Goal: Transaction & Acquisition: Purchase product/service

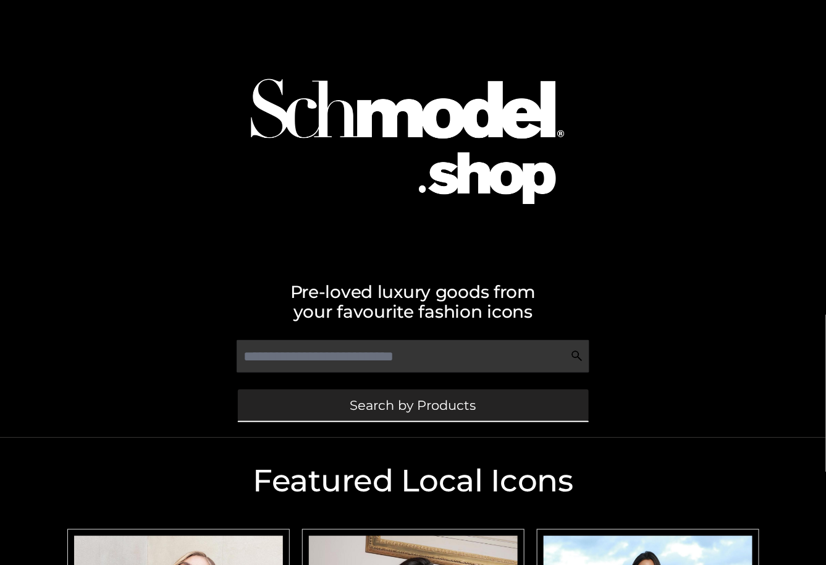
scroll to position [247, 0]
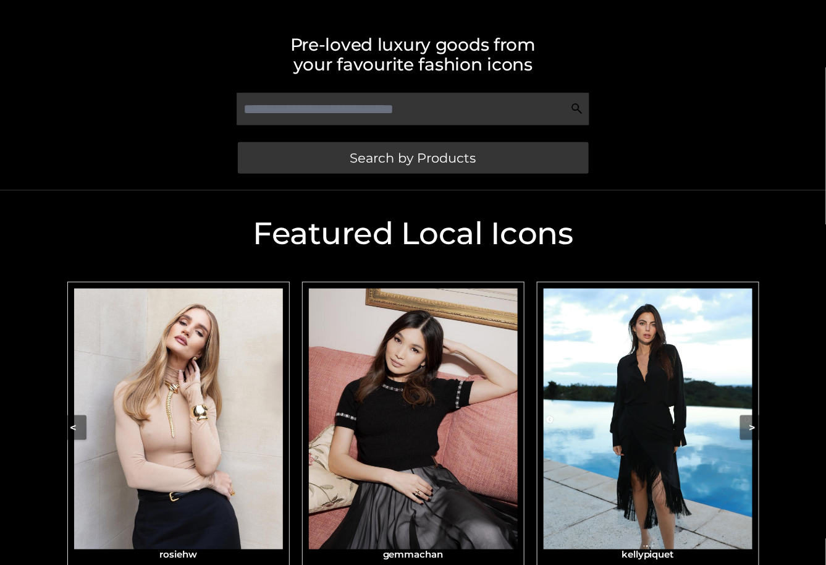
click at [214, 435] on img "Carousel Navigation" at bounding box center [178, 418] width 209 height 261
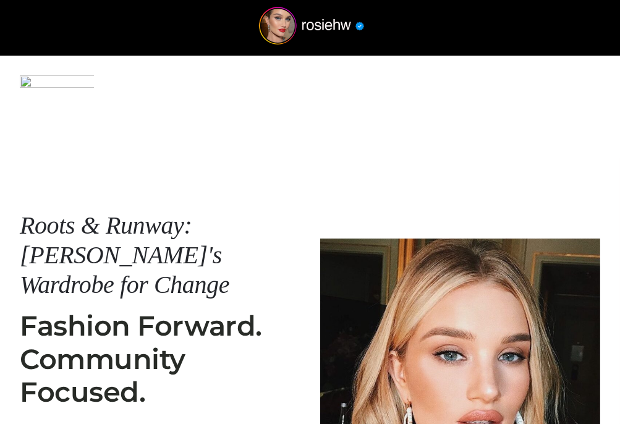
scroll to position [363, 0]
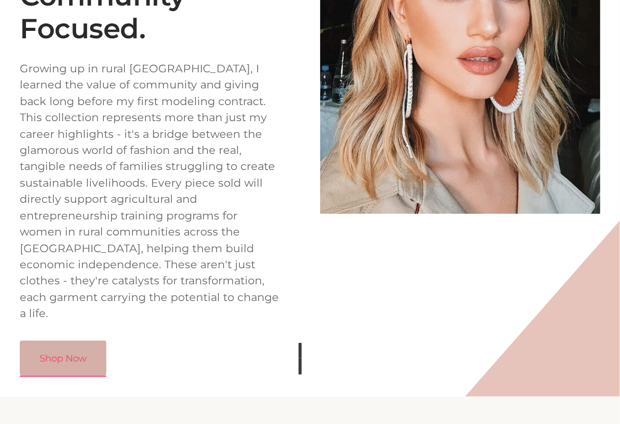
click at [72, 340] on link "Shop Now" at bounding box center [63, 358] width 86 height 36
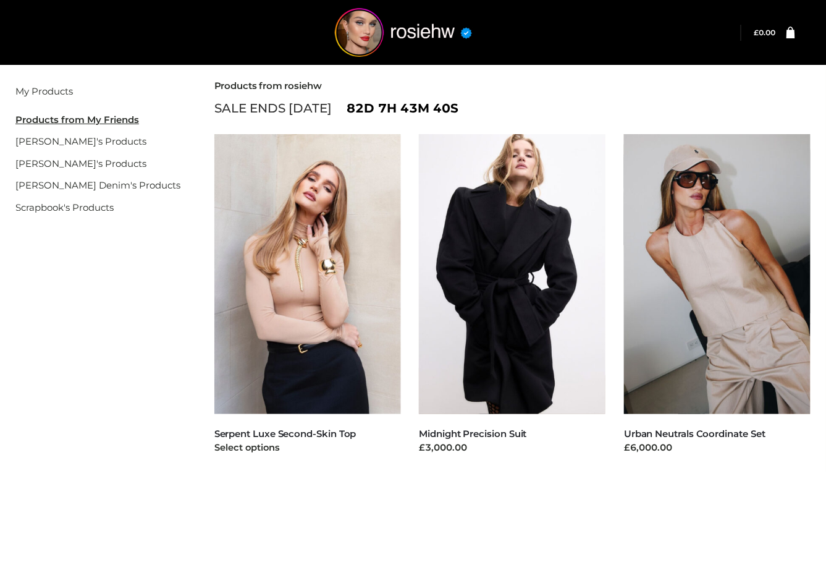
click at [327, 300] on img at bounding box center [307, 274] width 187 height 280
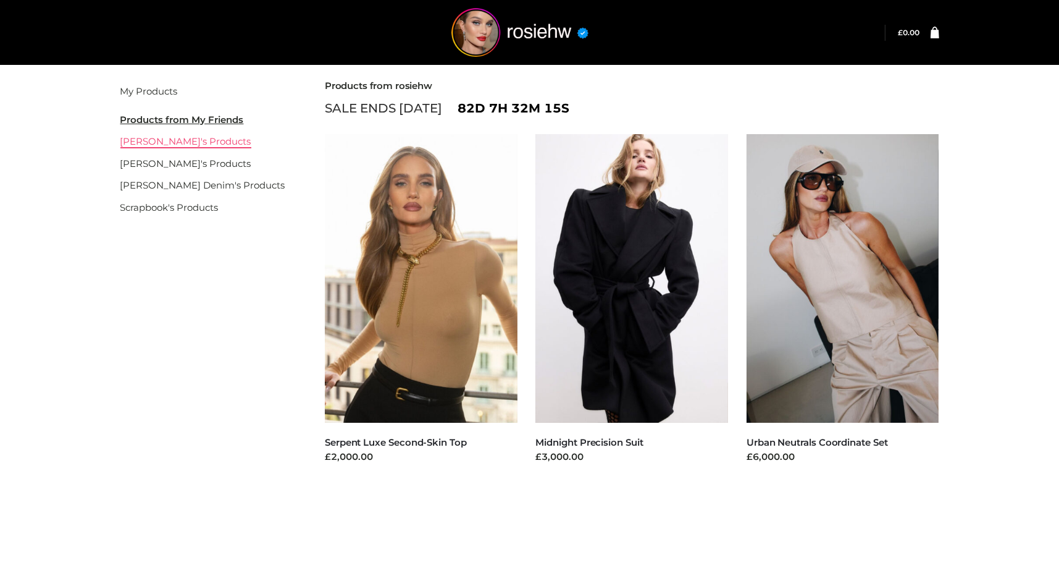
click at [179, 136] on link "gemmachan's Products" at bounding box center [185, 141] width 131 height 12
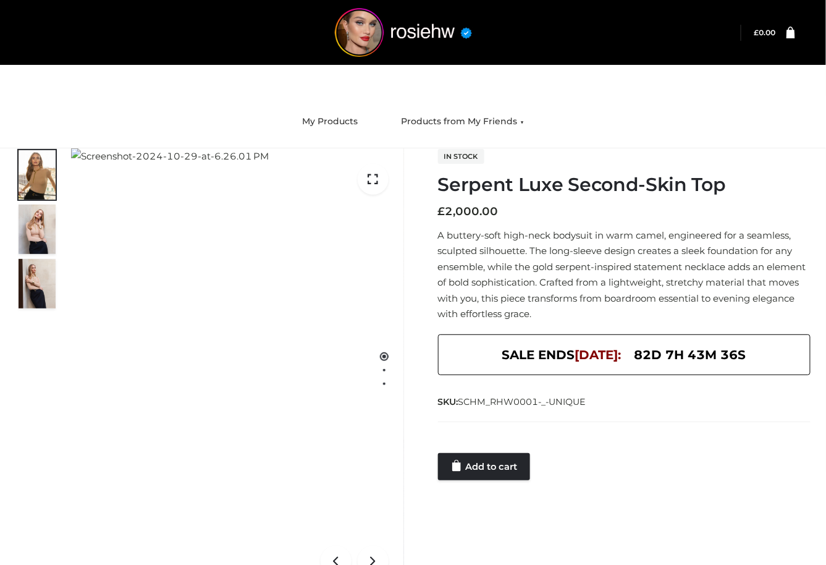
click at [495, 484] on div "1 / 3 In stock Serpent Luxe Second-Skin Top £ 2,000.00 A buttery-soft high-neck…" at bounding box center [413, 370] width 814 height 444
click at [497, 463] on link "Add to cart" at bounding box center [484, 466] width 92 height 27
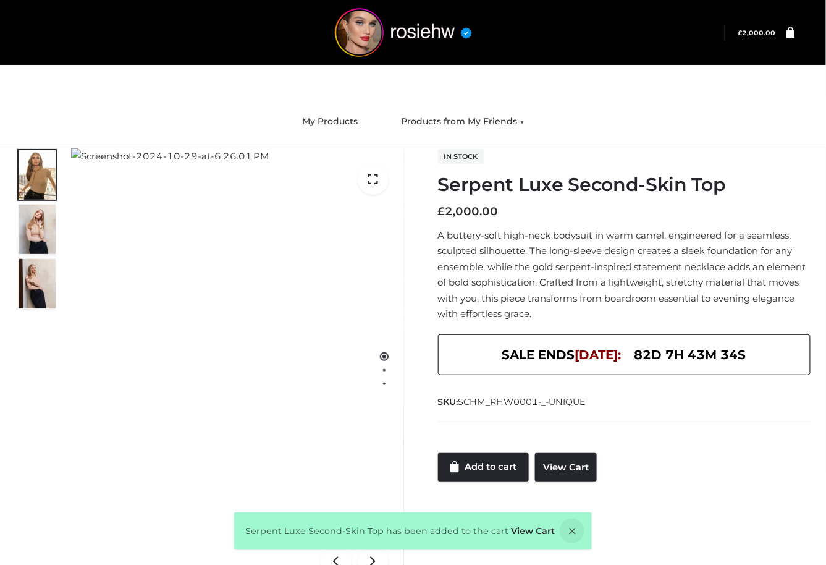
click at [791, 40] on li "£ 2,000.00 Review Cart × Serpent Luxe Second-Skin Top Vendor: rosiehw CLOTHING …" at bounding box center [760, 33] width 70 height 16
click at [786, 32] on link at bounding box center [785, 33] width 19 height 12
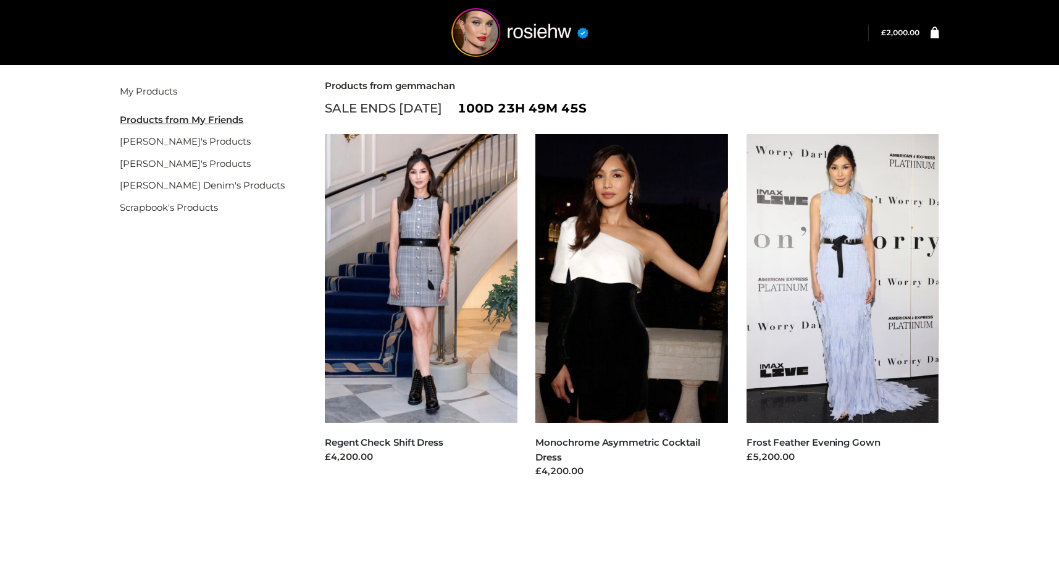
click at [450, 410] on img at bounding box center [421, 278] width 193 height 288
click at [161, 93] on link "My Products" at bounding box center [148, 91] width 57 height 12
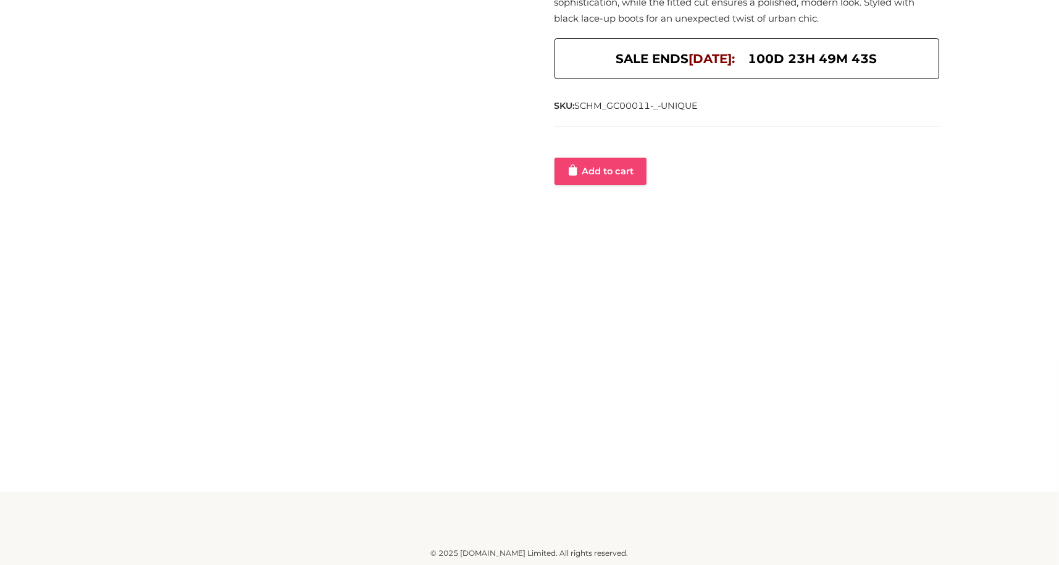
scroll to position [271, 0]
click at [628, 161] on link "Add to cart" at bounding box center [601, 171] width 92 height 27
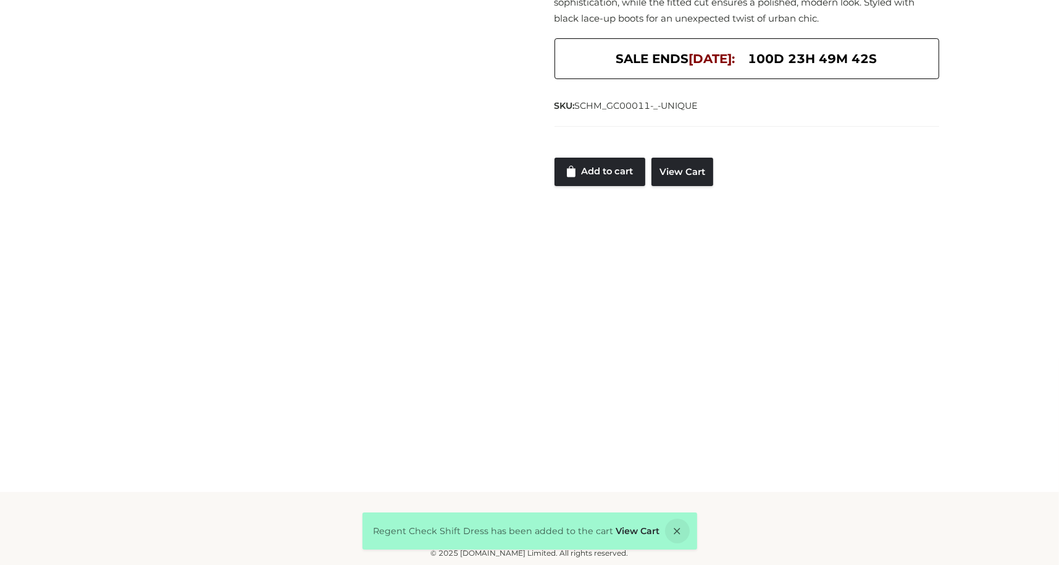
scroll to position [0, 0]
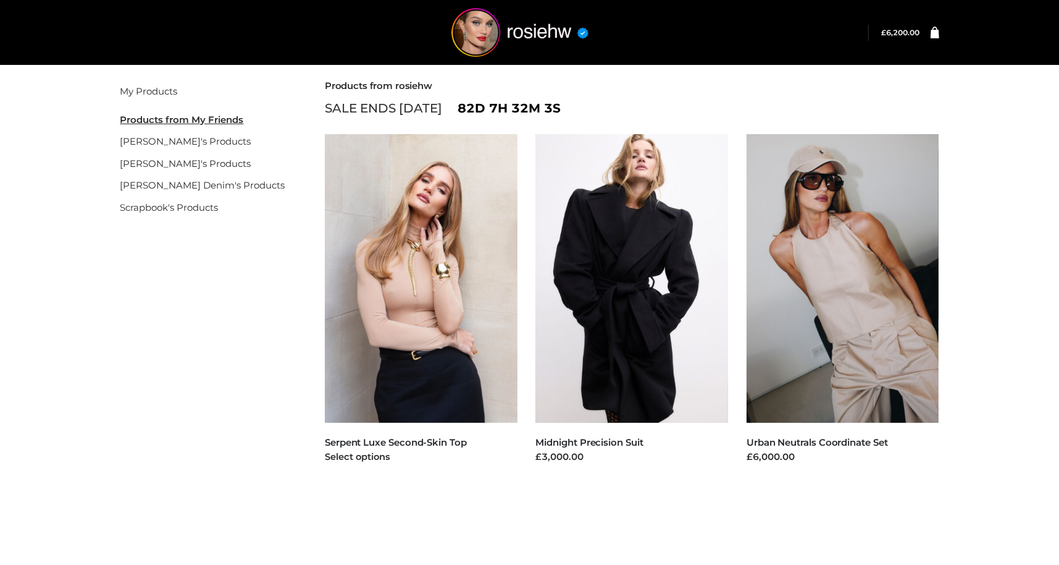
click at [424, 300] on img at bounding box center [421, 278] width 193 height 288
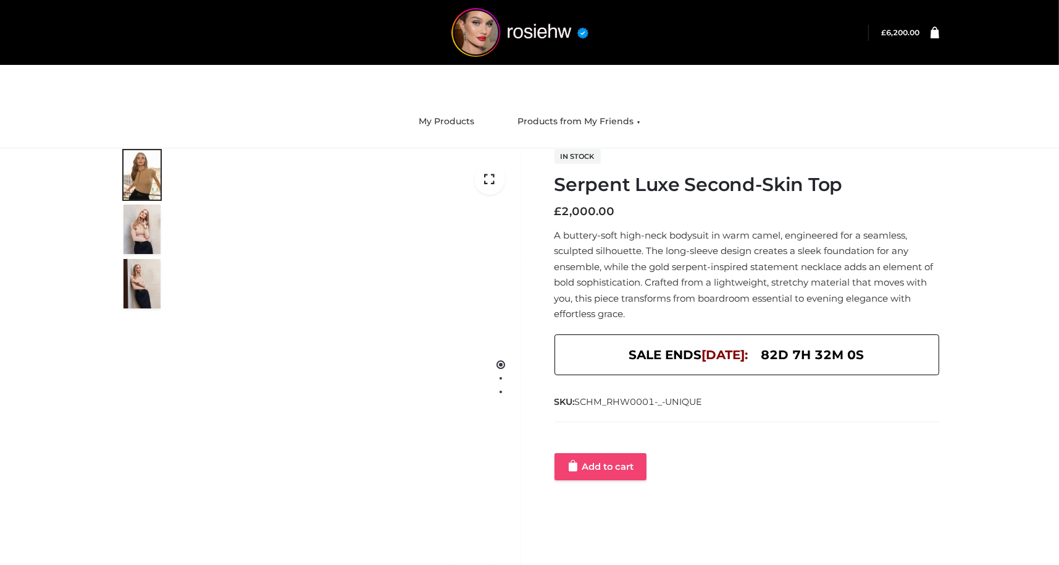
click at [600, 462] on link "Add to cart" at bounding box center [601, 466] width 92 height 27
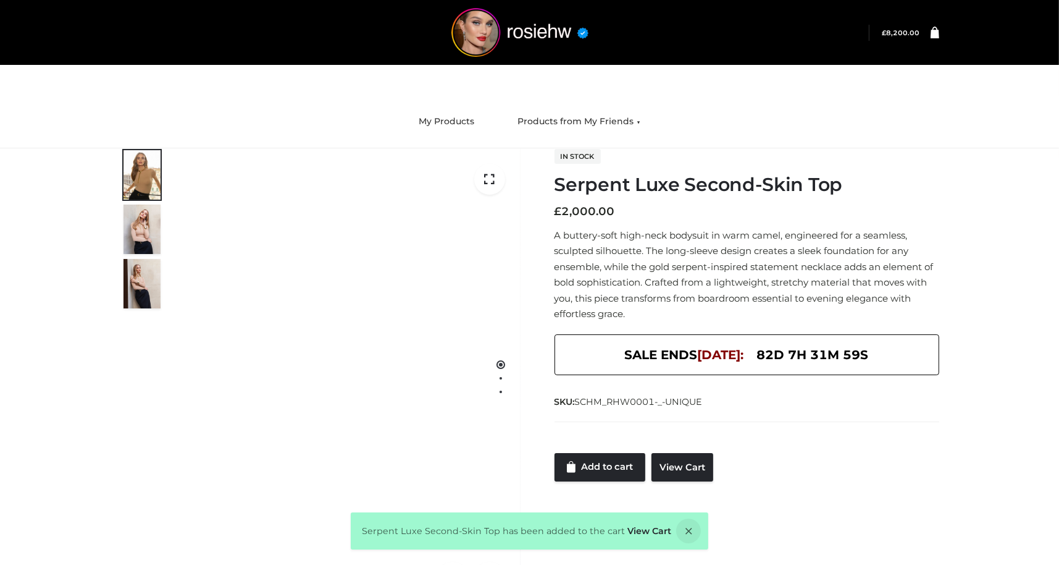
click at [925, 30] on link at bounding box center [929, 33] width 19 height 12
click at [934, 35] on icon at bounding box center [935, 32] width 9 height 12
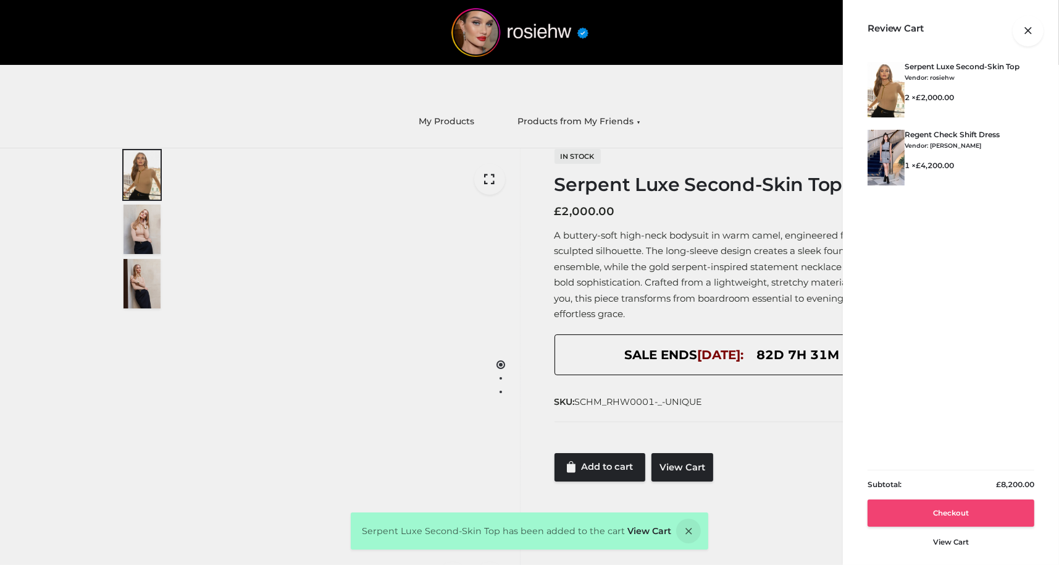
click at [970, 518] on link "Checkout" at bounding box center [951, 512] width 167 height 27
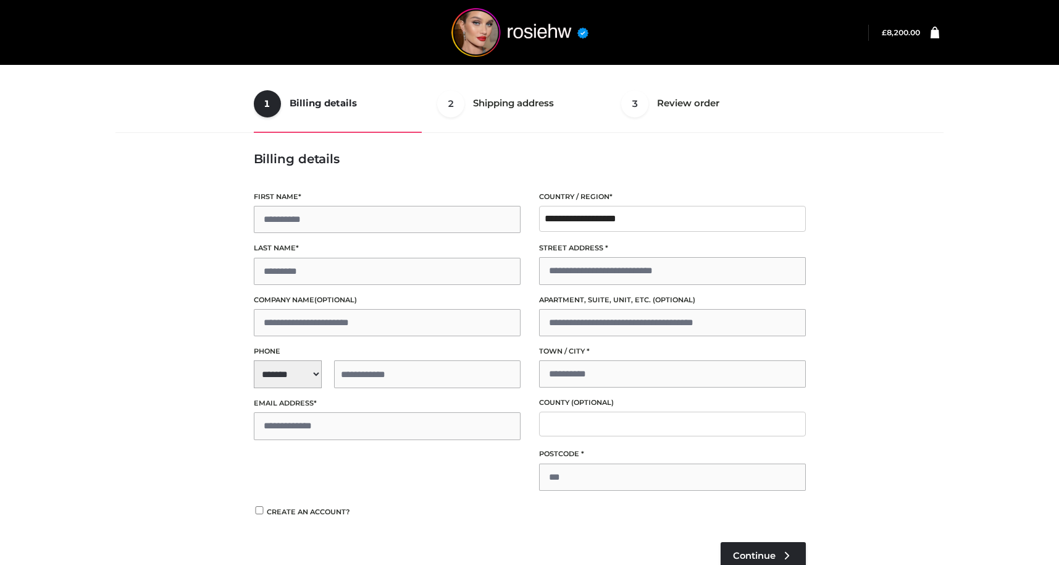
scroll to position [182, 0]
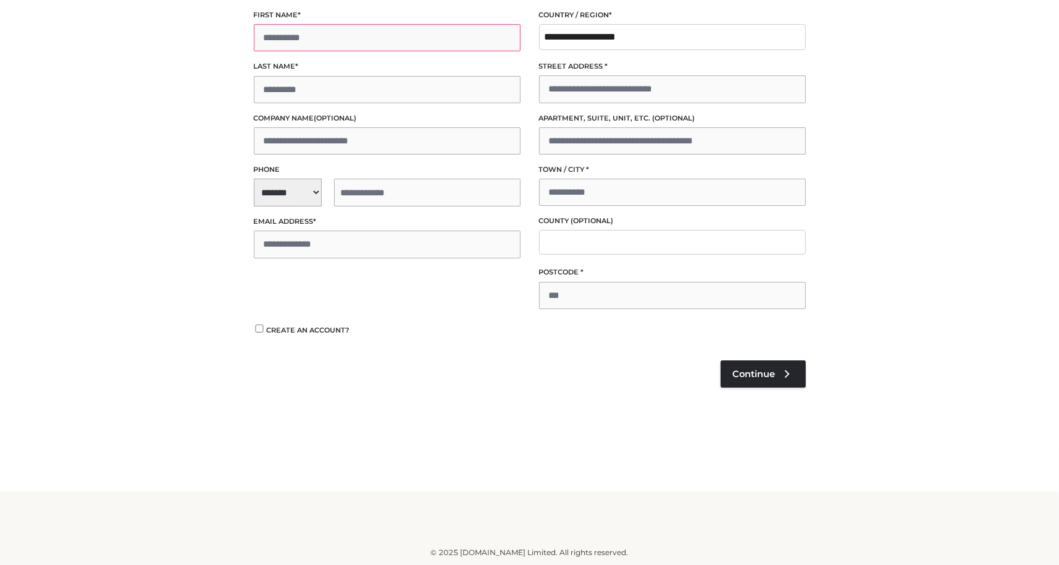
click at [342, 39] on input "First name *" at bounding box center [387, 37] width 267 height 27
type input "*****"
click at [472, 94] on input "Last name *" at bounding box center [387, 89] width 267 height 27
type input "****"
click at [486, 134] on input "Company name (optional)" at bounding box center [387, 140] width 267 height 27
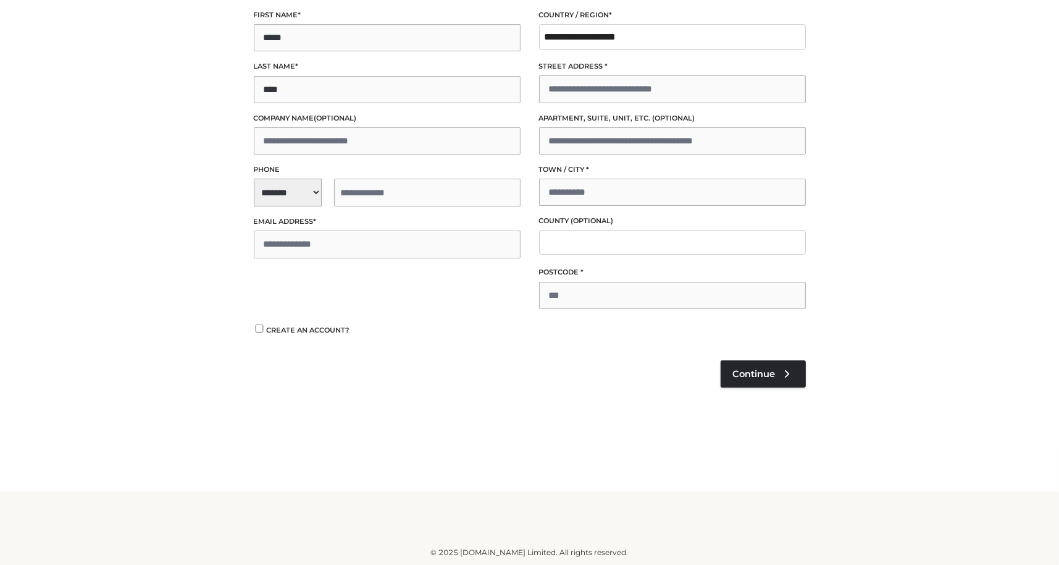
click at [304, 190] on span "**********" at bounding box center [387, 193] width 267 height 28
click at [299, 221] on div "+1 (US)" at bounding box center [331, 226] width 153 height 25
select select "**"
click at [364, 192] on input "tel" at bounding box center [427, 193] width 187 height 28
type input "**********"
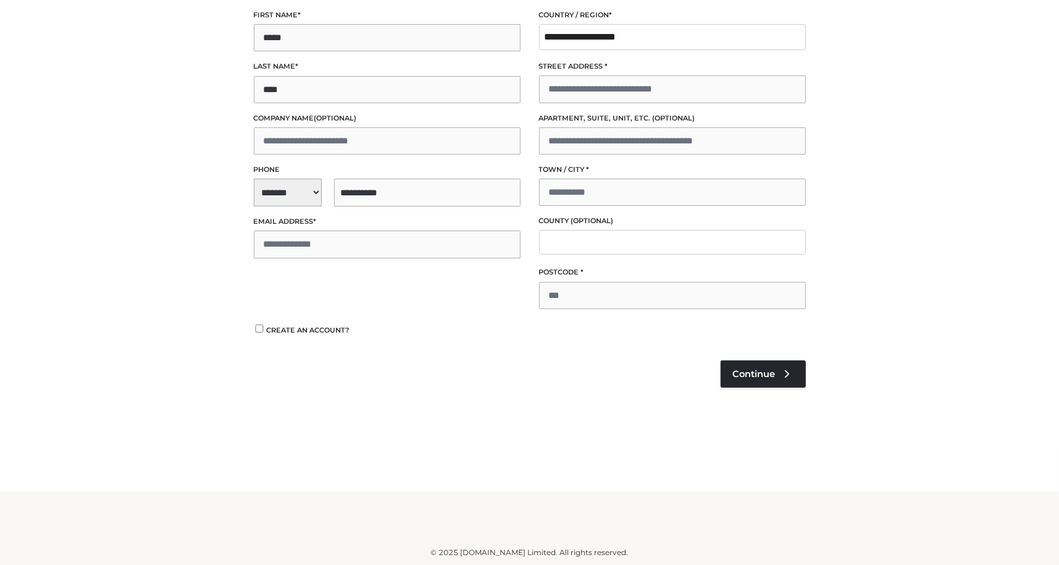
click at [348, 229] on p "Email address *" at bounding box center [387, 237] width 267 height 42
click at [344, 243] on input "Email address *" at bounding box center [387, 243] width 267 height 27
type input "**********"
click at [596, 93] on input "Street address *" at bounding box center [672, 88] width 267 height 27
click at [584, 89] on input "**********" at bounding box center [672, 88] width 267 height 27
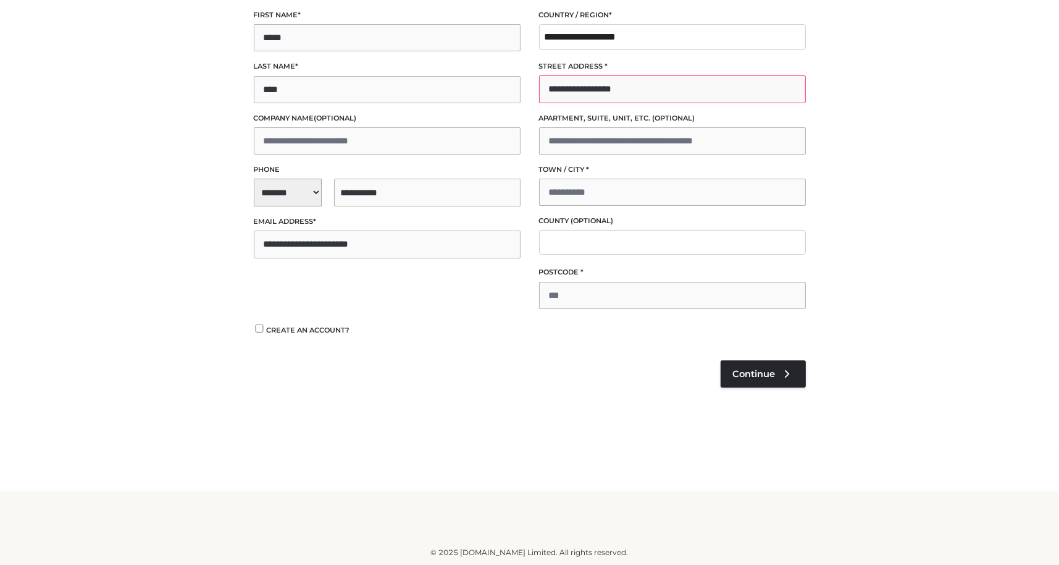
type input "**********"
click at [604, 194] on input "Town / City *" at bounding box center [672, 192] width 267 height 27
type input "*******"
click at [675, 297] on input "Postcode *" at bounding box center [672, 295] width 267 height 27
type input "******"
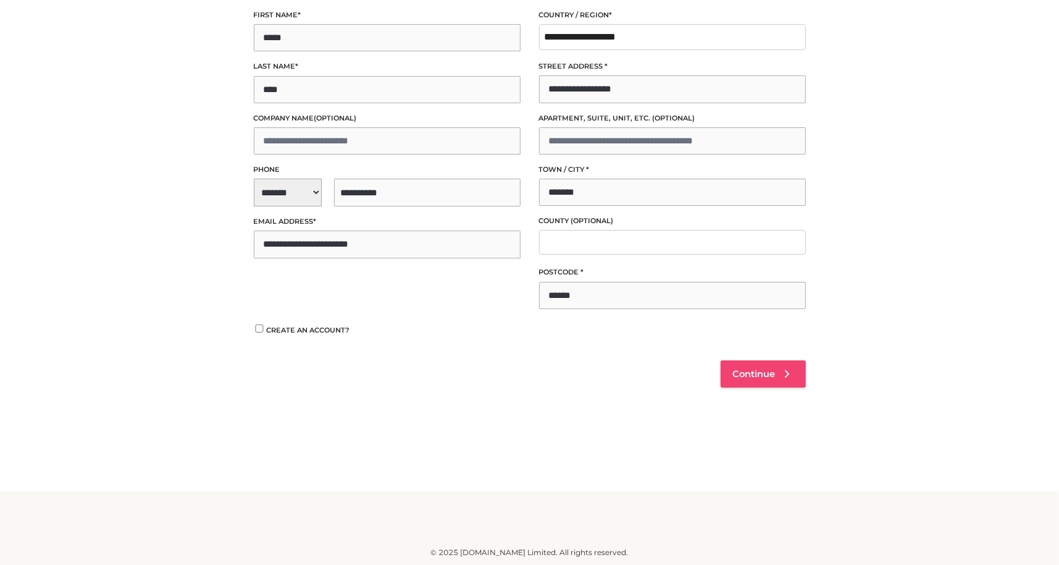
click at [779, 373] on link "Continue" at bounding box center [763, 373] width 85 height 27
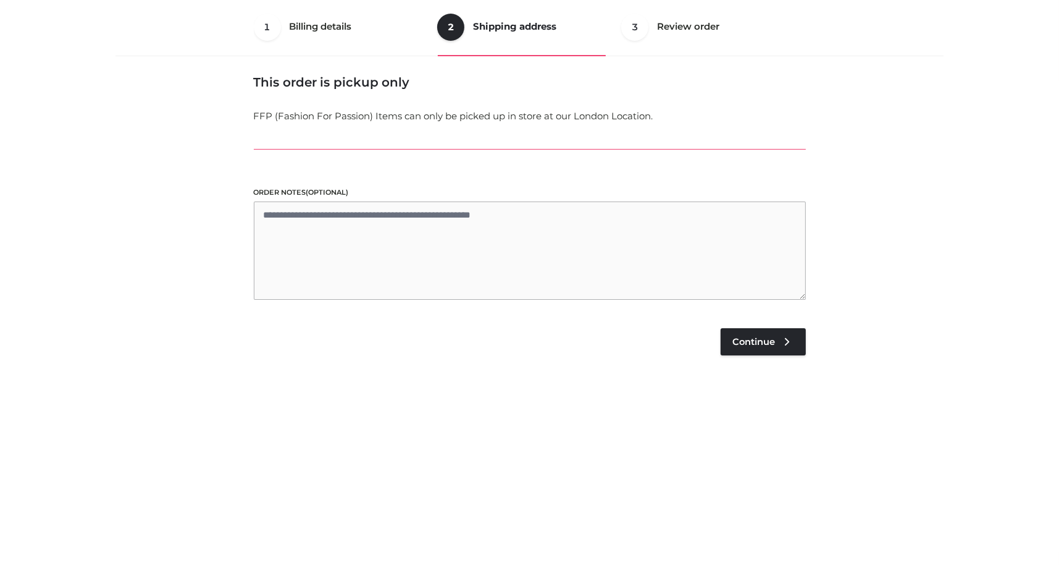
scroll to position [74, 0]
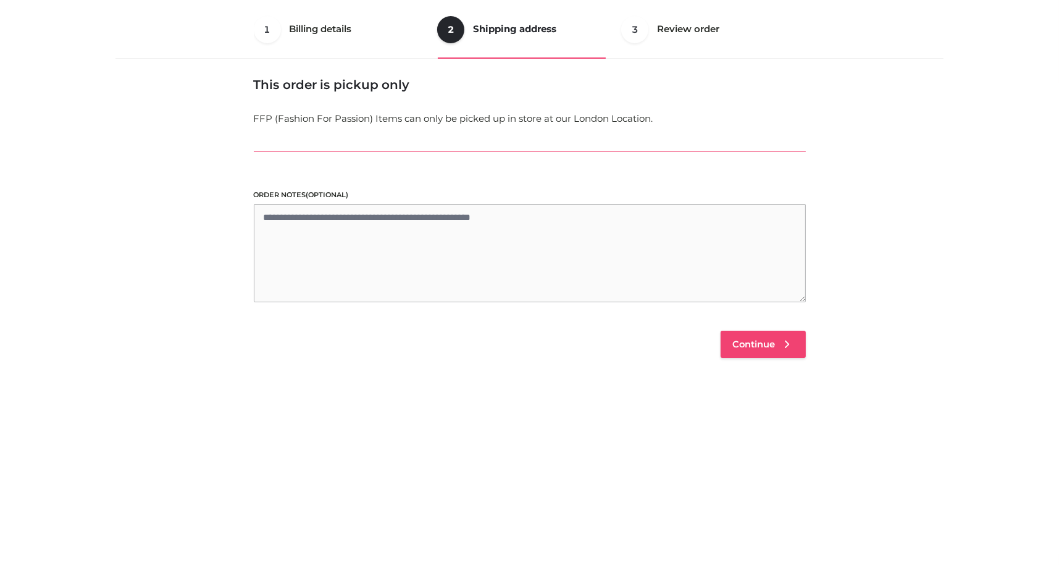
click at [786, 335] on link "Continue" at bounding box center [763, 343] width 85 height 27
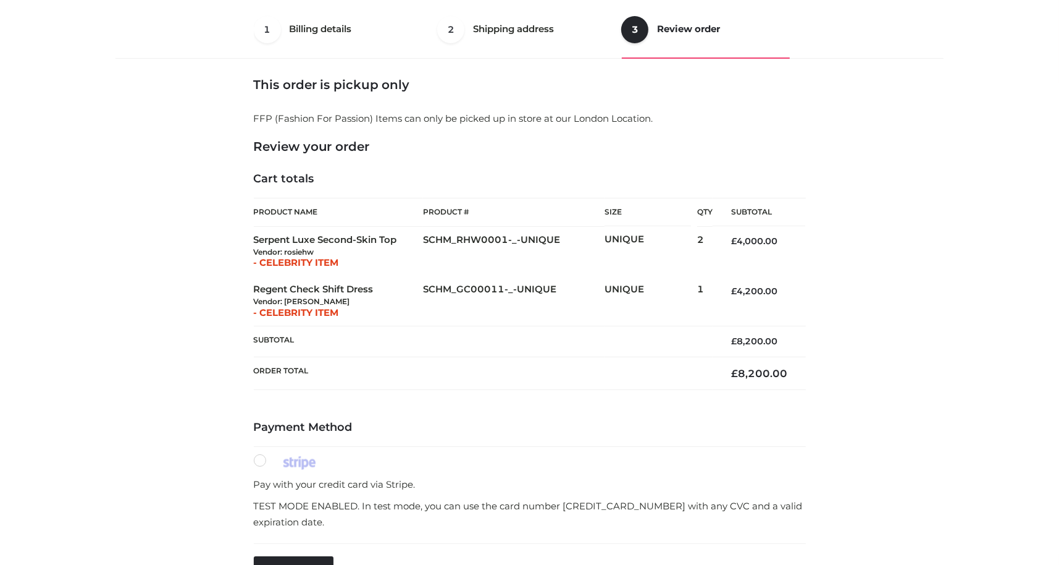
scroll to position [218, 0]
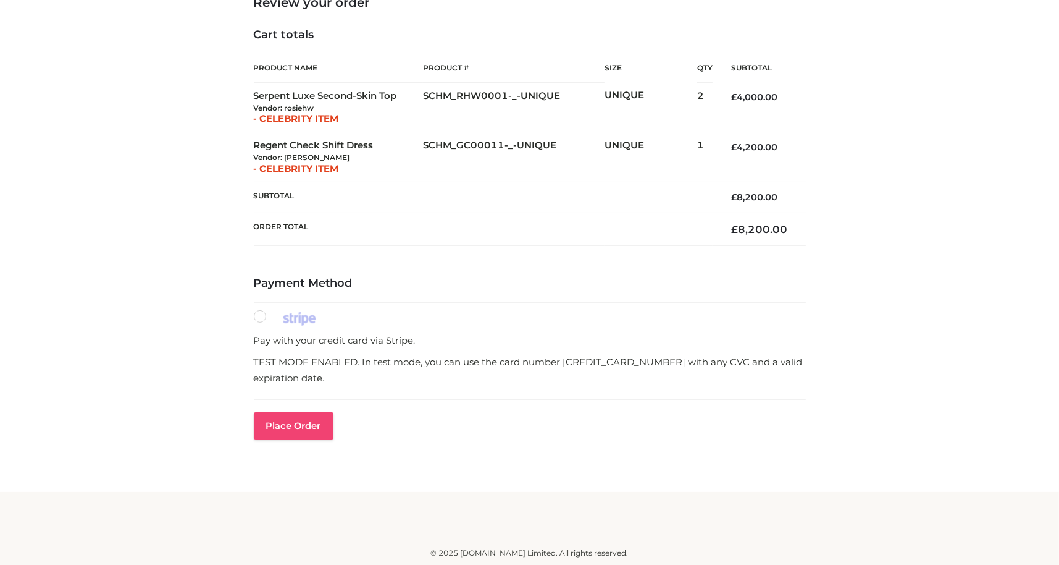
click at [301, 430] on button "Place order" at bounding box center [294, 425] width 80 height 27
type input "**"
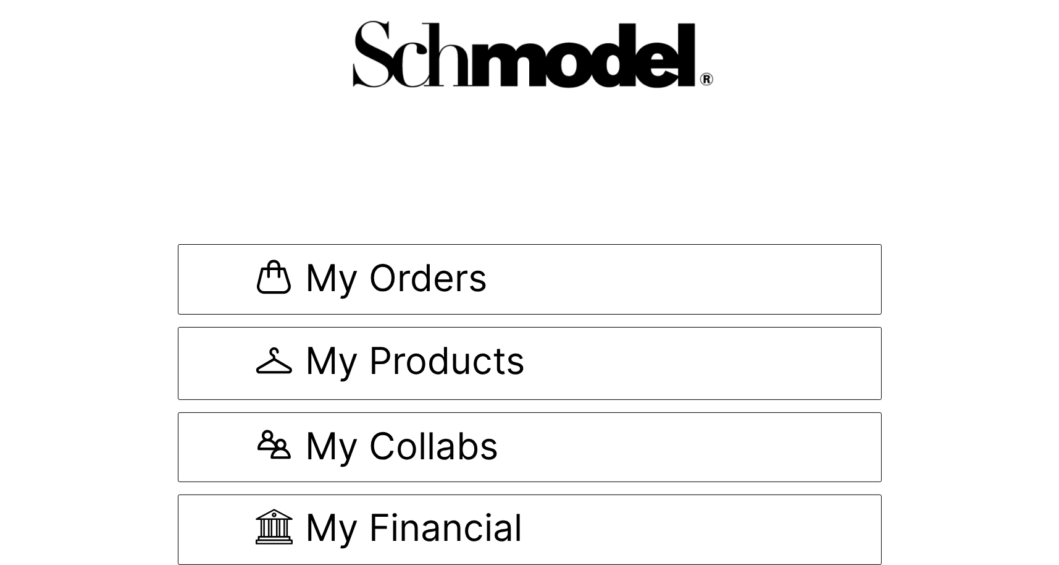
click at [395, 203] on body "My Orders My Products My Collabs My Financial Notifications" at bounding box center [529, 282] width 1059 height 565
click at [416, 296] on span "My Orders" at bounding box center [396, 279] width 182 height 41
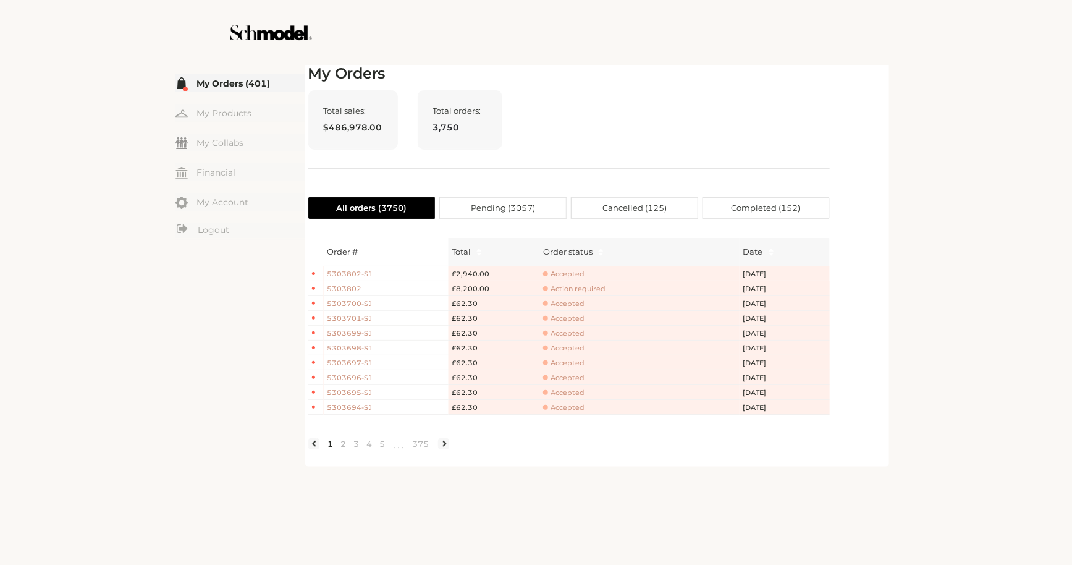
click at [566, 275] on span "Accepted" at bounding box center [563, 273] width 41 height 9
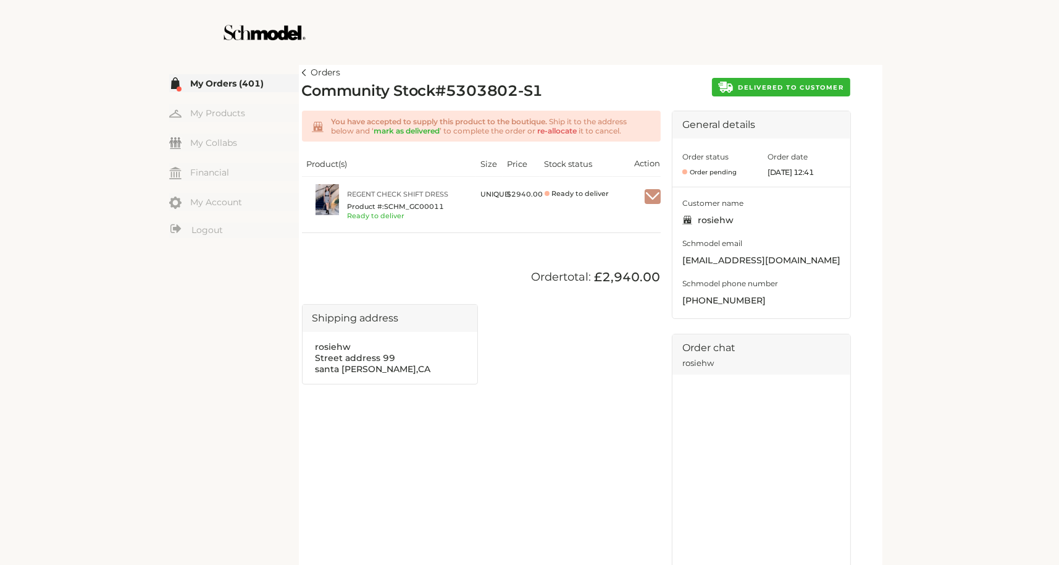
click at [649, 192] on img "button" at bounding box center [653, 196] width 16 height 11
click at [598, 64] on div at bounding box center [530, 32] width 697 height 65
click at [646, 200] on img "button" at bounding box center [653, 196] width 16 height 11
click at [742, 98] on div "Community Stock # 5303802-S1 DELIVERED TO CUSTOMER" at bounding box center [576, 91] width 549 height 19
click at [746, 90] on span "DELIVERED TO CUSTOMER" at bounding box center [791, 87] width 106 height 8
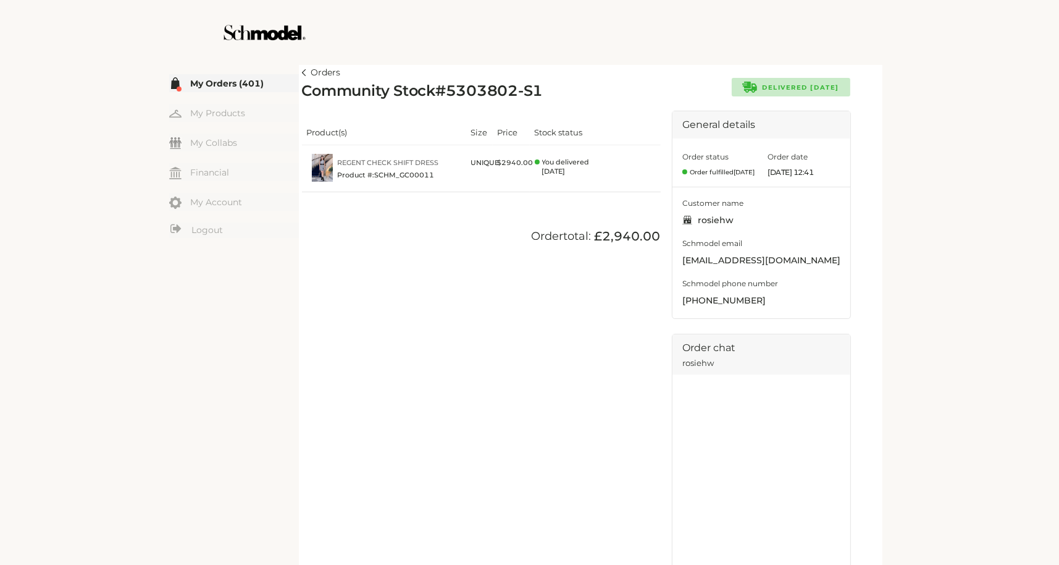
click at [306, 72] on link "Orders" at bounding box center [321, 72] width 39 height 15
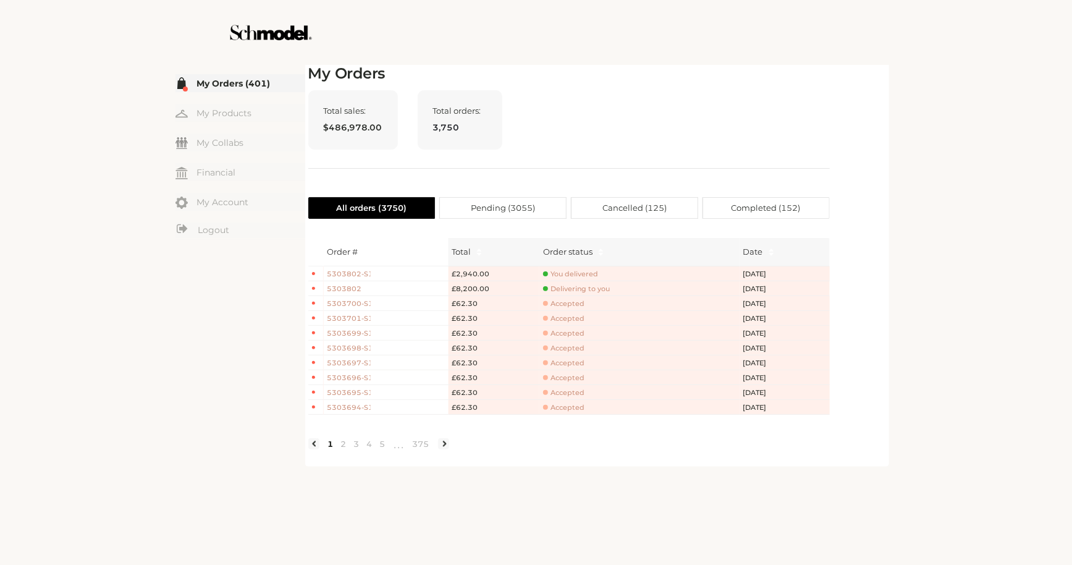
click at [581, 288] on span "Delivering to you" at bounding box center [576, 288] width 67 height 9
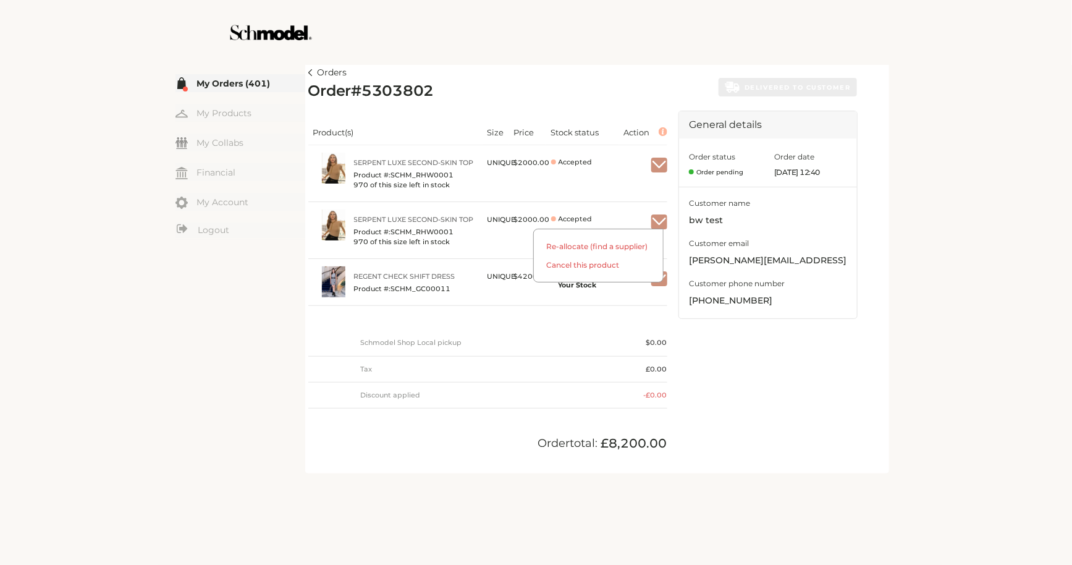
click at [659, 219] on img "button" at bounding box center [659, 221] width 16 height 11
click at [589, 326] on div "Product(s) Size Price Stock status Action Serpent Luxe Second-Skin Top Product …" at bounding box center [487, 260] width 359 height 298
click at [660, 279] on img "button" at bounding box center [659, 278] width 16 height 11
click at [628, 301] on span "Mark as received" at bounding box center [619, 310] width 90 height 22
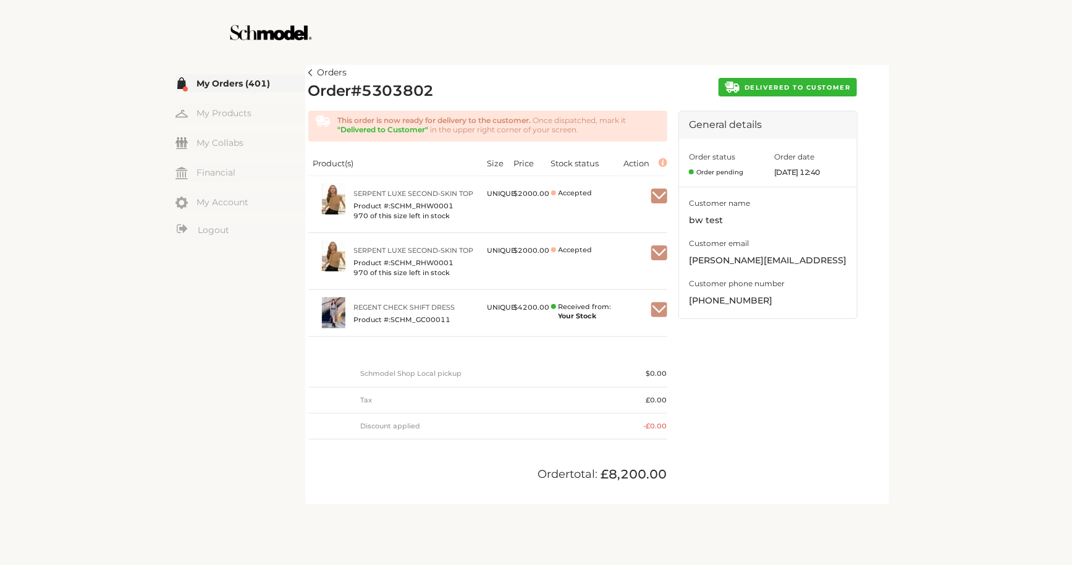
click at [657, 311] on img "button" at bounding box center [659, 309] width 16 height 11
click at [656, 252] on img "button" at bounding box center [659, 252] width 16 height 11
click at [587, 295] on span "Cancel this product" at bounding box center [598, 302] width 129 height 22
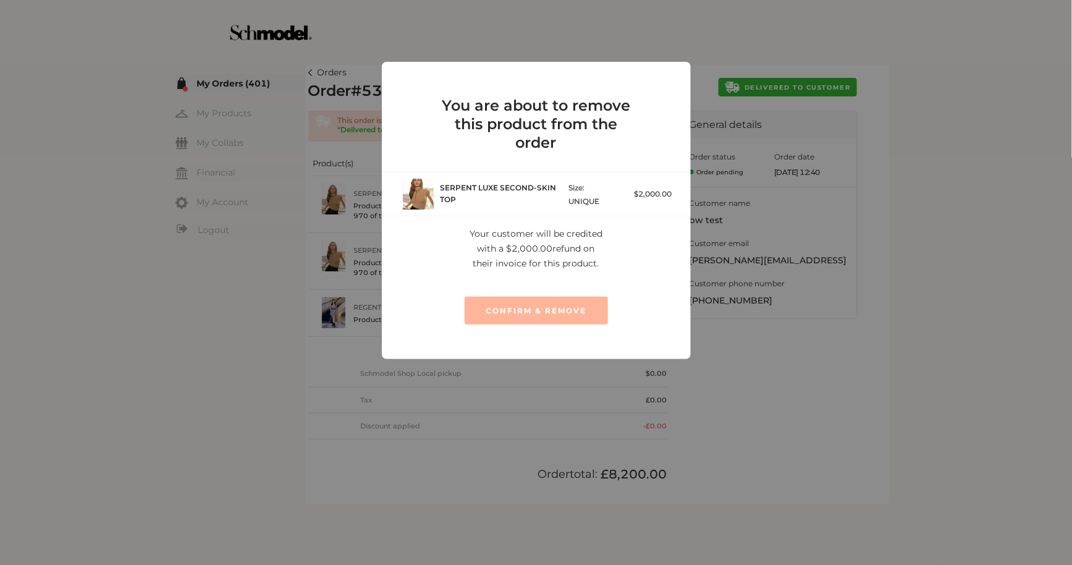
click at [560, 310] on span "CONFIRM & REMOVE" at bounding box center [536, 311] width 101 height 10
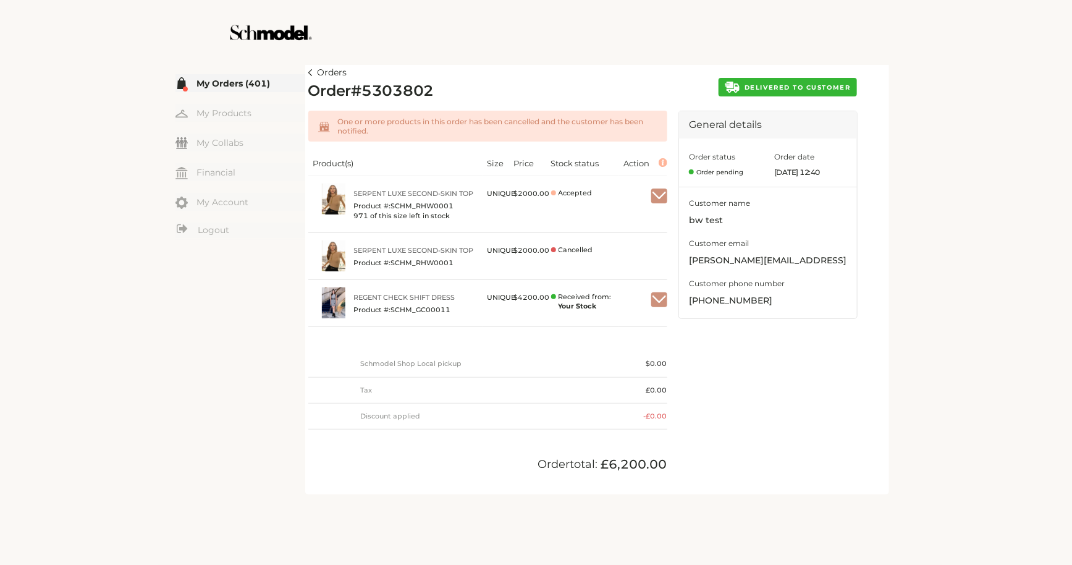
click at [665, 303] on img "button" at bounding box center [659, 299] width 16 height 11
